Goal: Navigation & Orientation: Find specific page/section

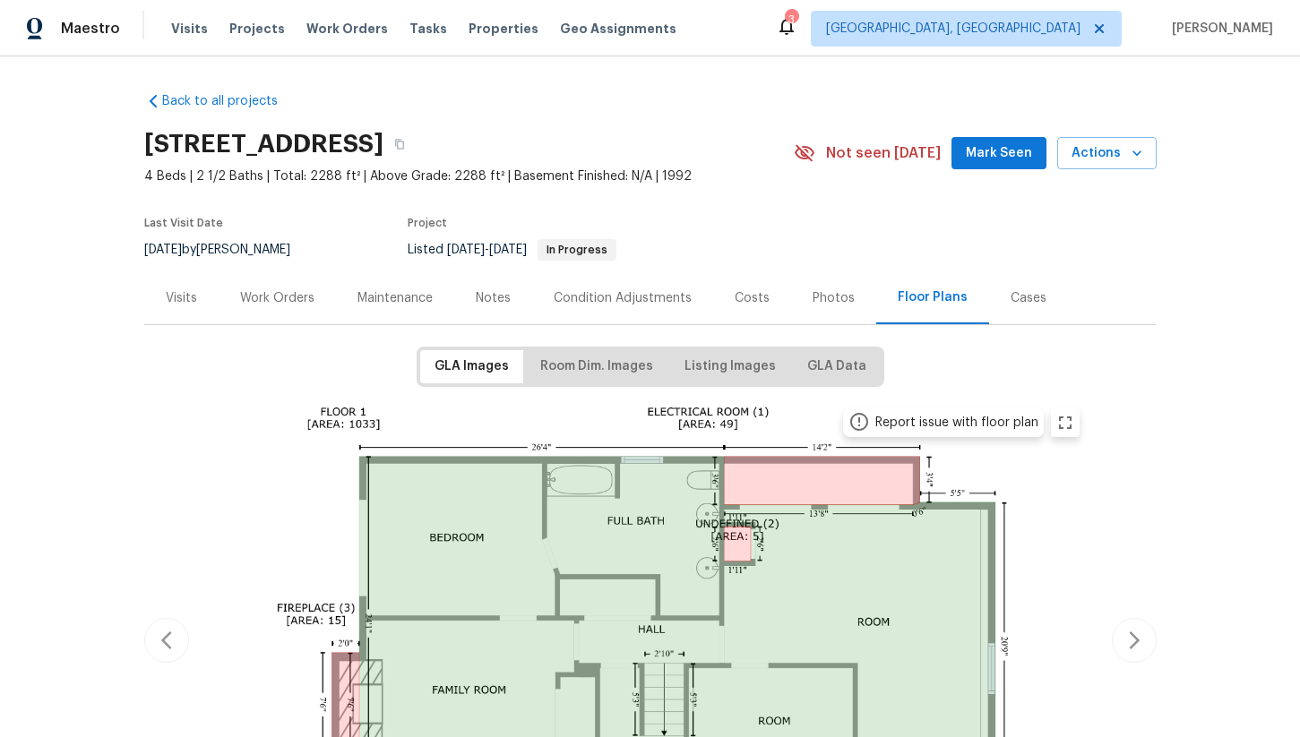
click at [252, 284] on div "Work Orders" at bounding box center [277, 297] width 117 height 53
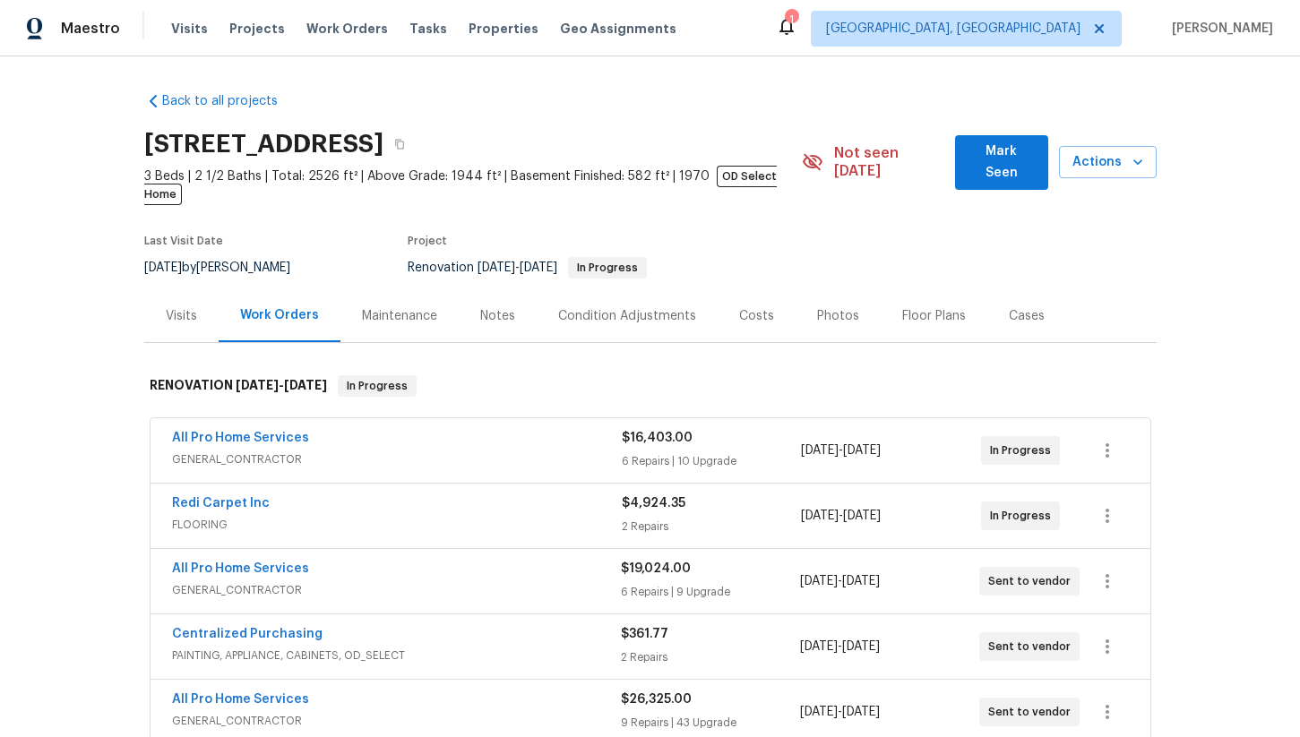
scroll to position [109, 0]
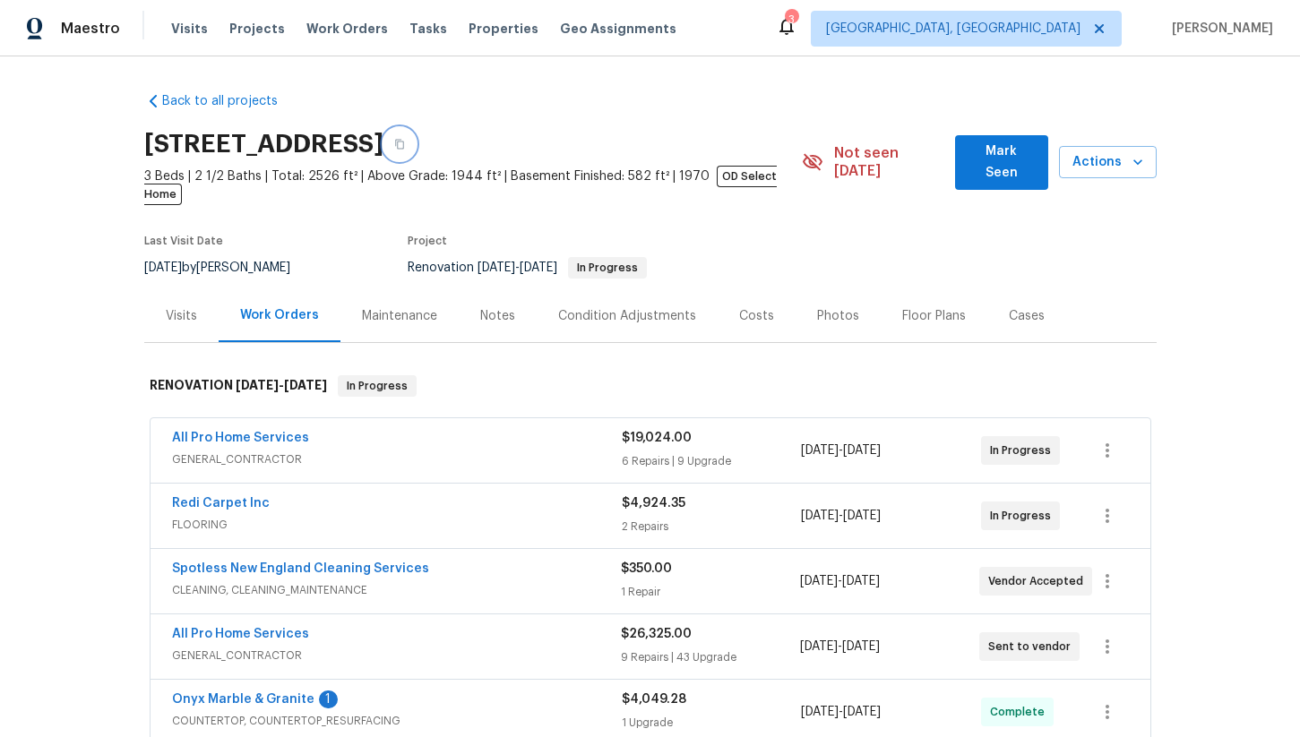
click at [404, 141] on icon "button" at bounding box center [399, 145] width 9 height 10
